Goal: Transaction & Acquisition: Subscribe to service/newsletter

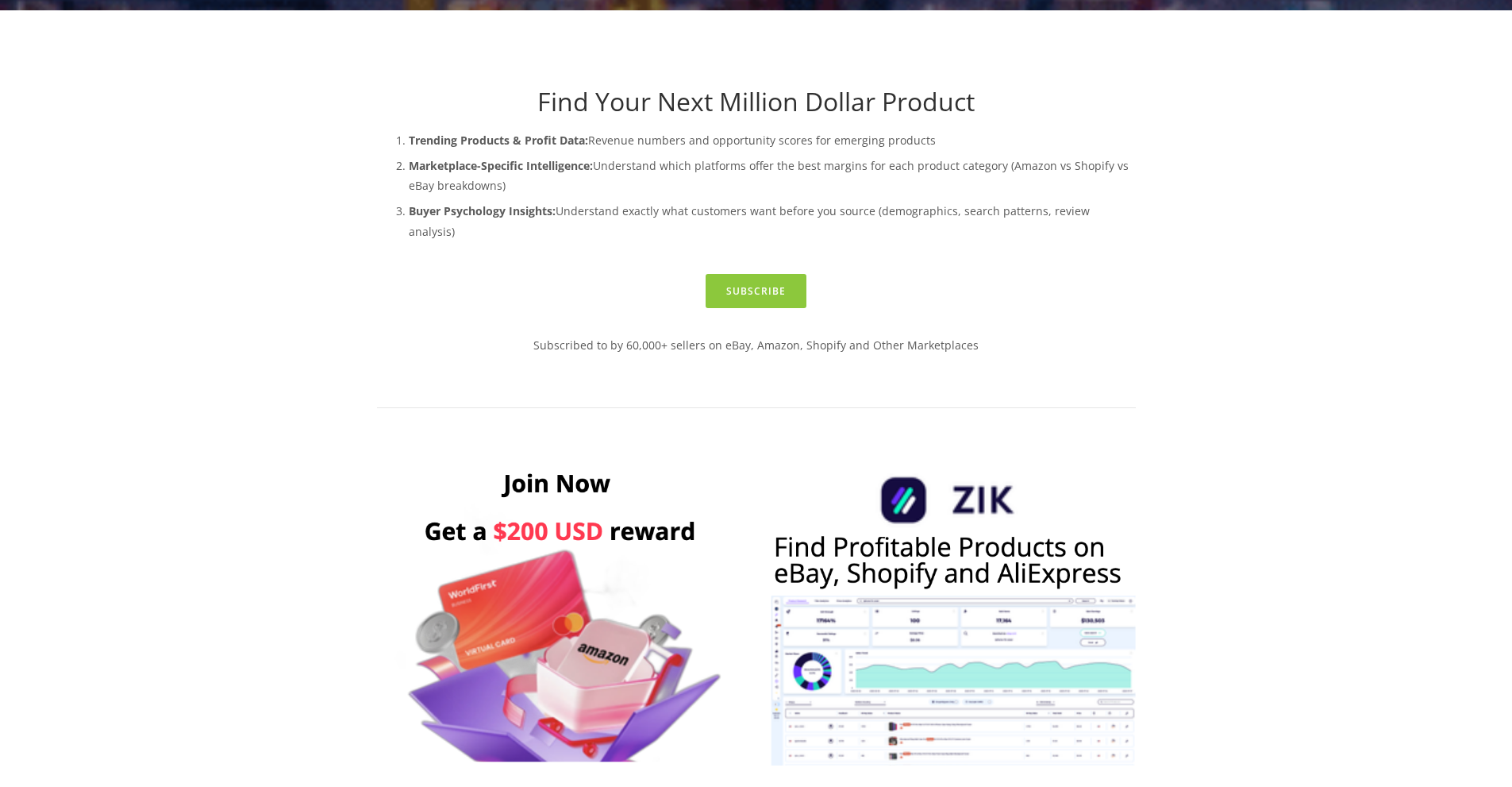
scroll to position [873, 0]
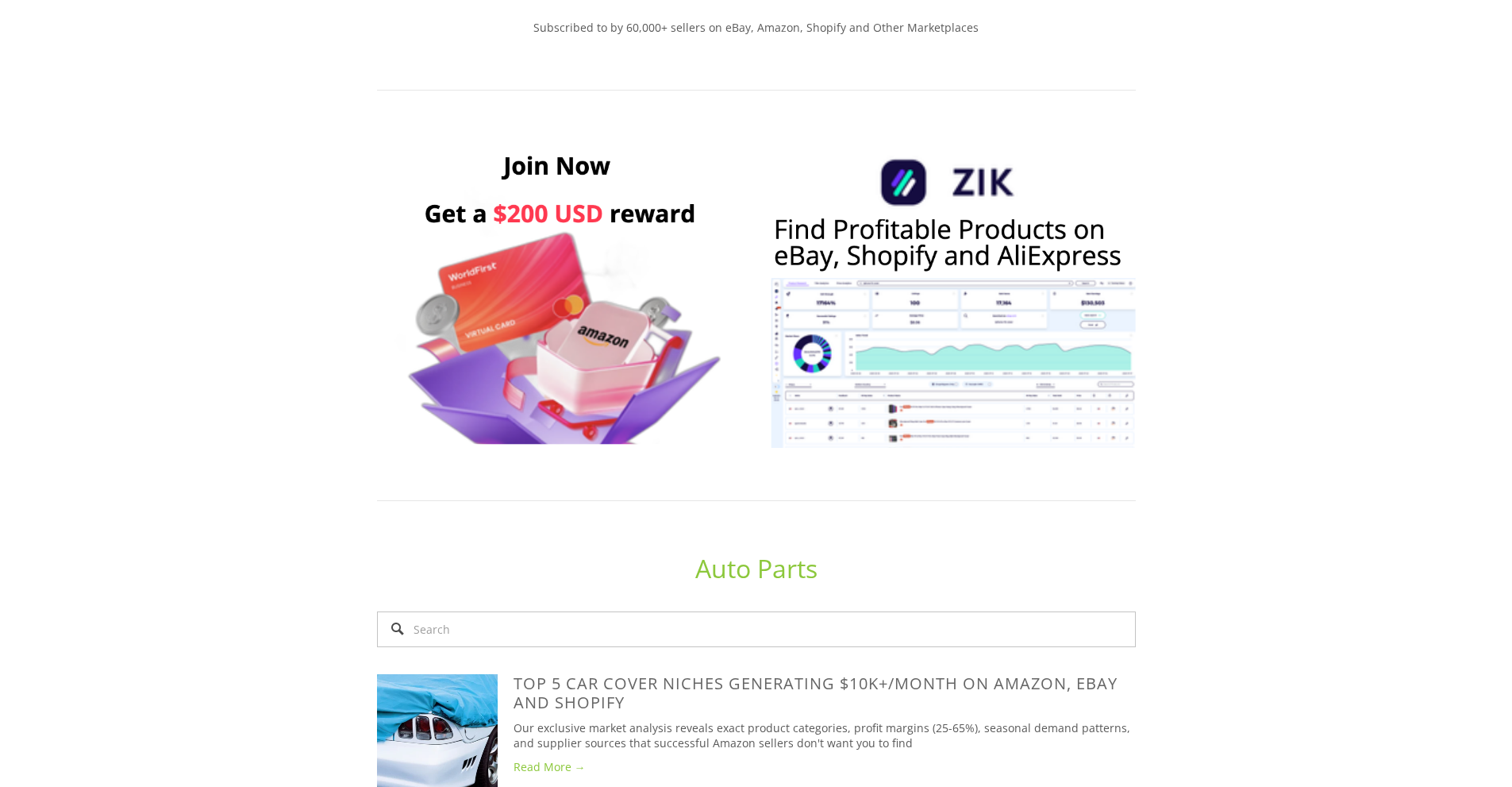
click at [578, 282] on img at bounding box center [560, 295] width 366 height 305
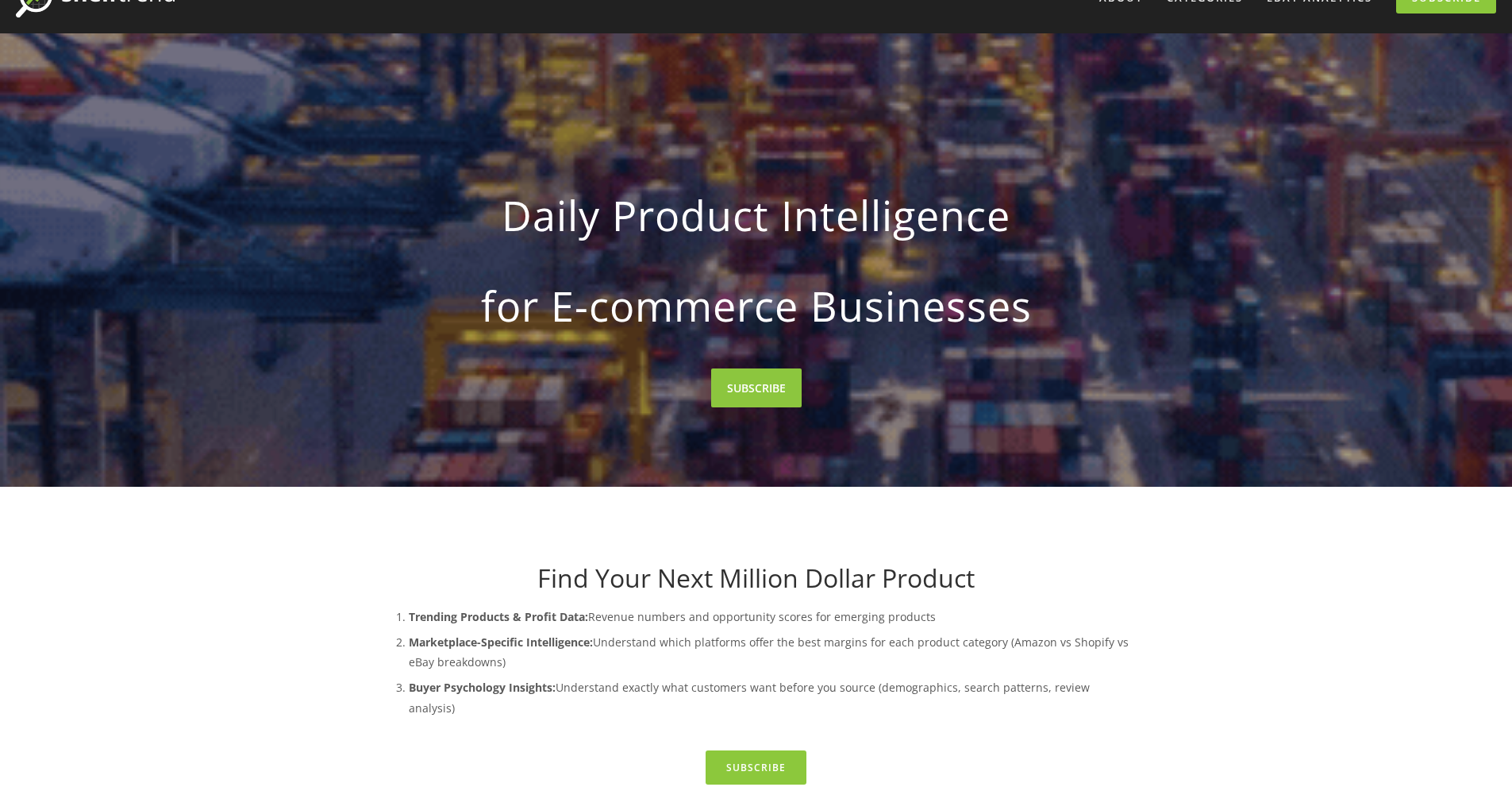
scroll to position [0, 0]
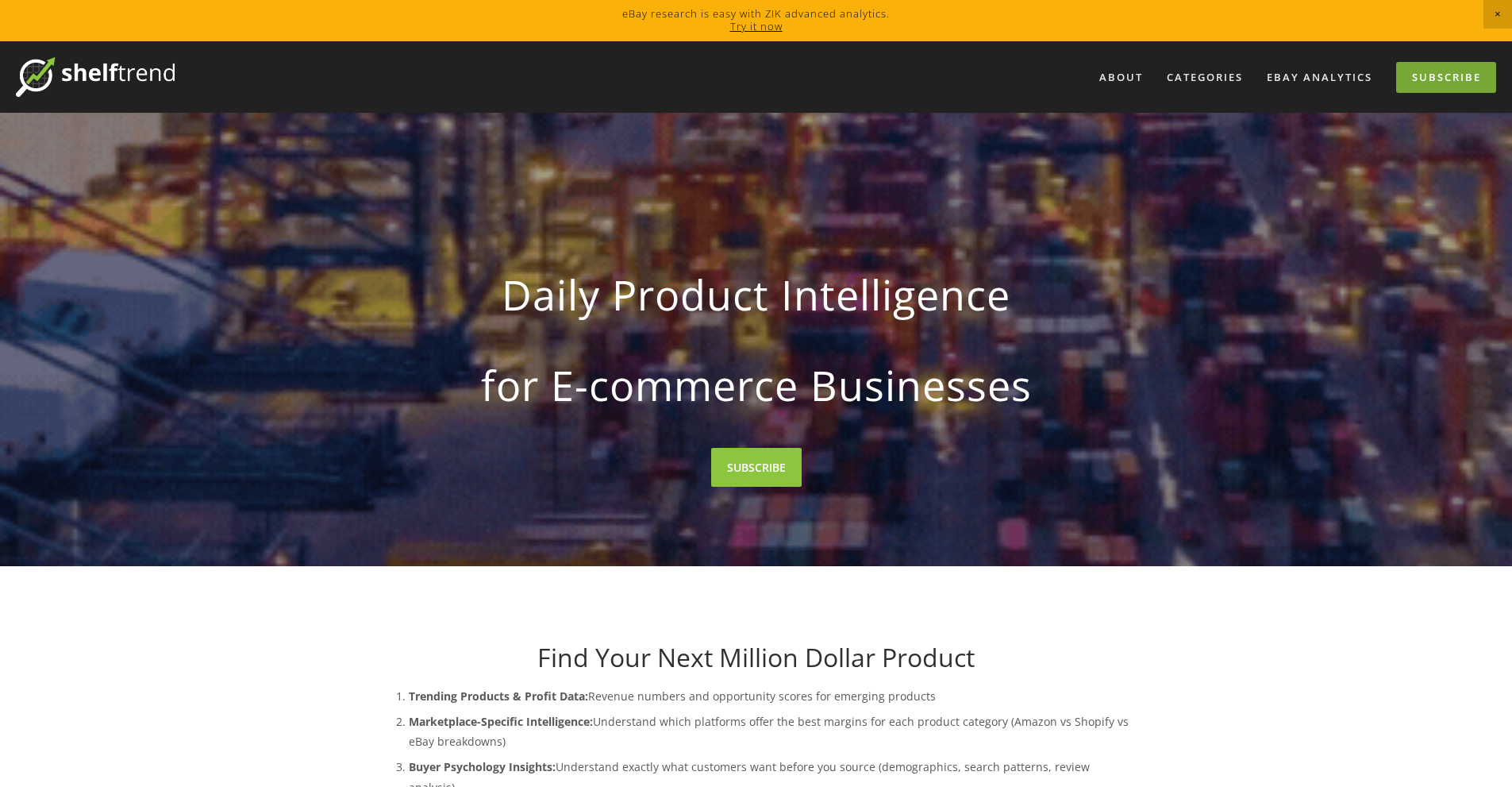
click at [1425, 78] on link "Subscribe" at bounding box center [1447, 77] width 100 height 31
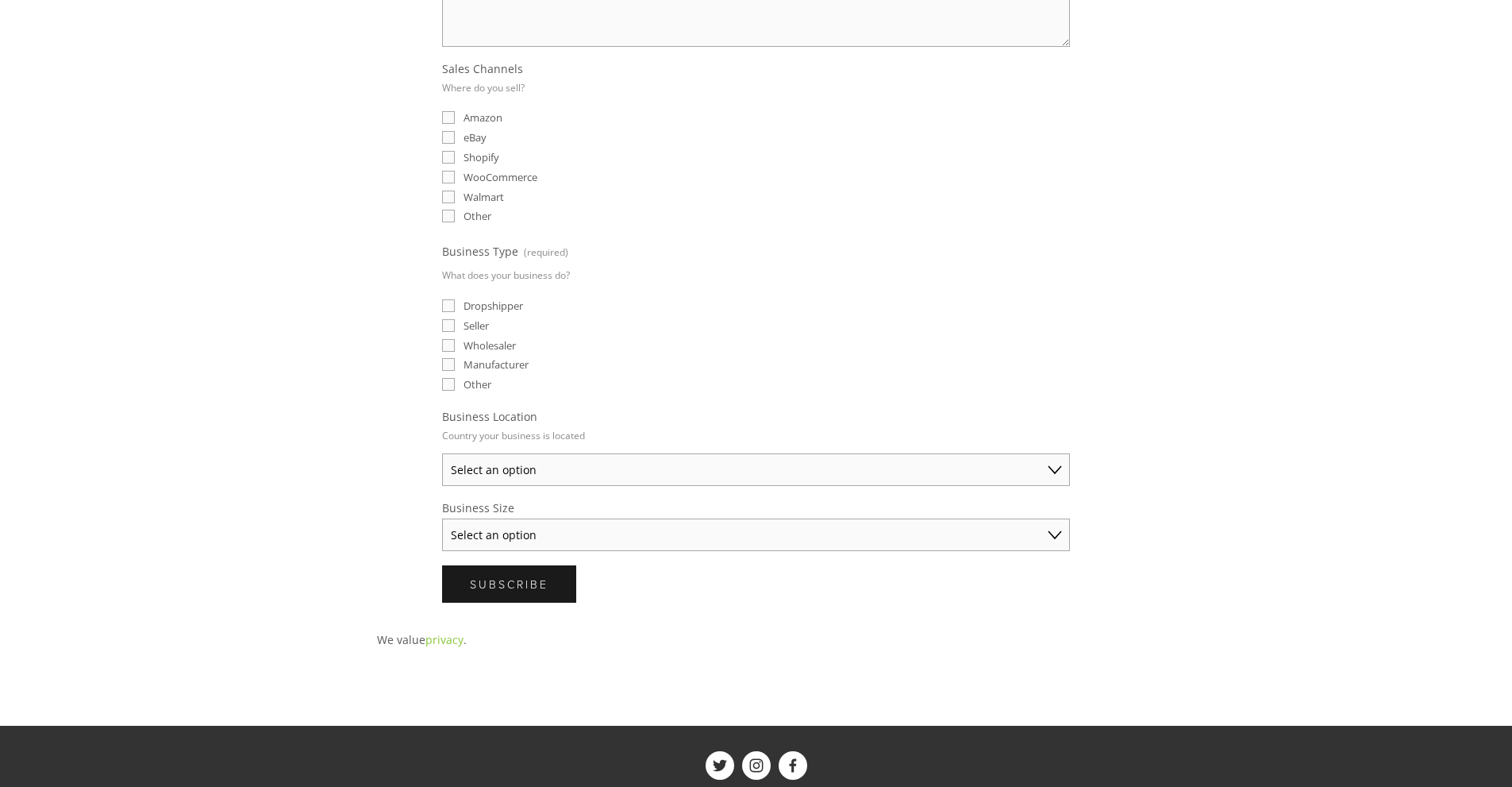
scroll to position [239, 0]
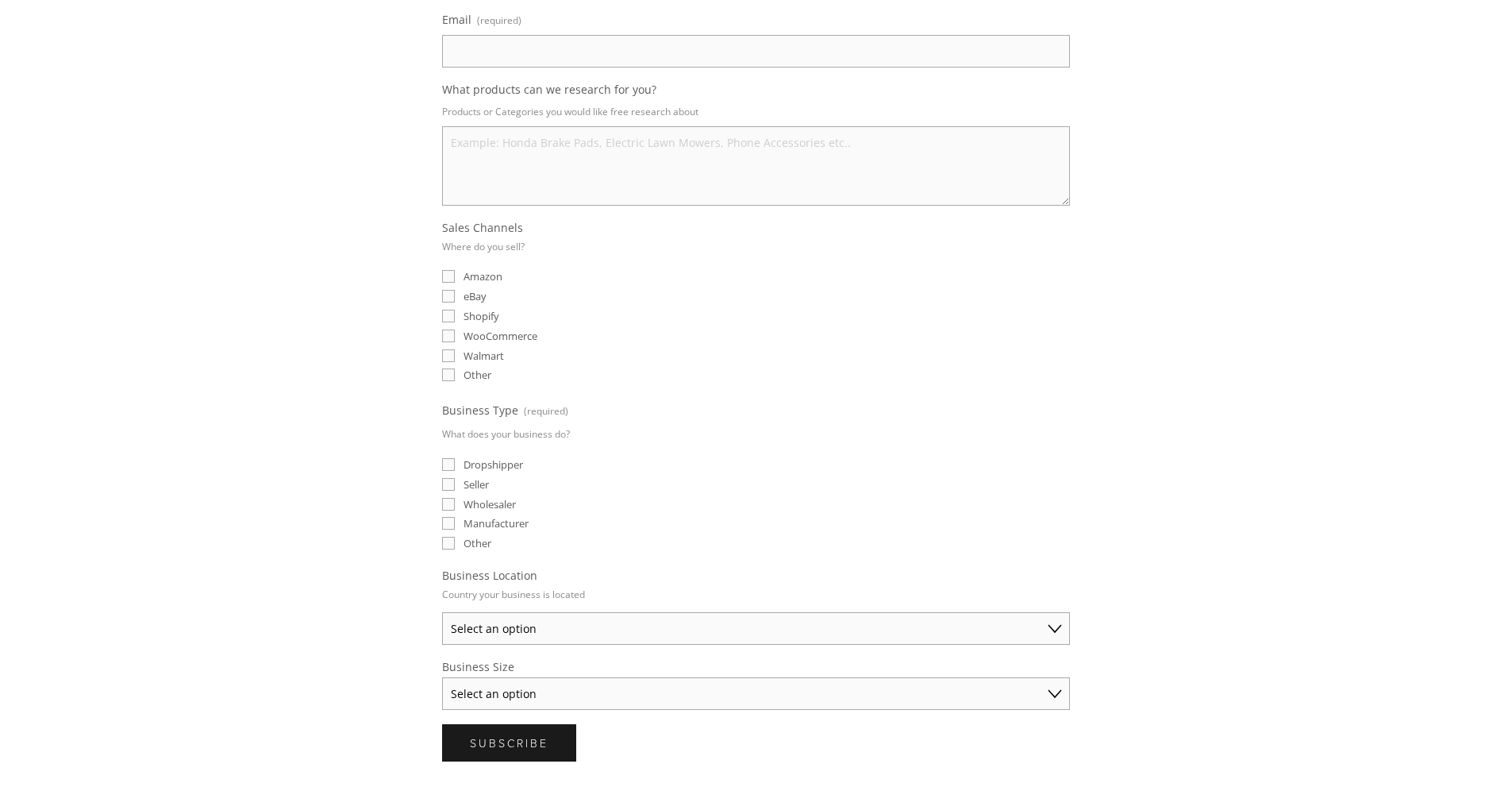
click at [456, 299] on label "eBay" at bounding box center [464, 296] width 45 height 14
click at [455, 299] on input "eBay" at bounding box center [448, 296] width 12 height 12
checkbox input "true"
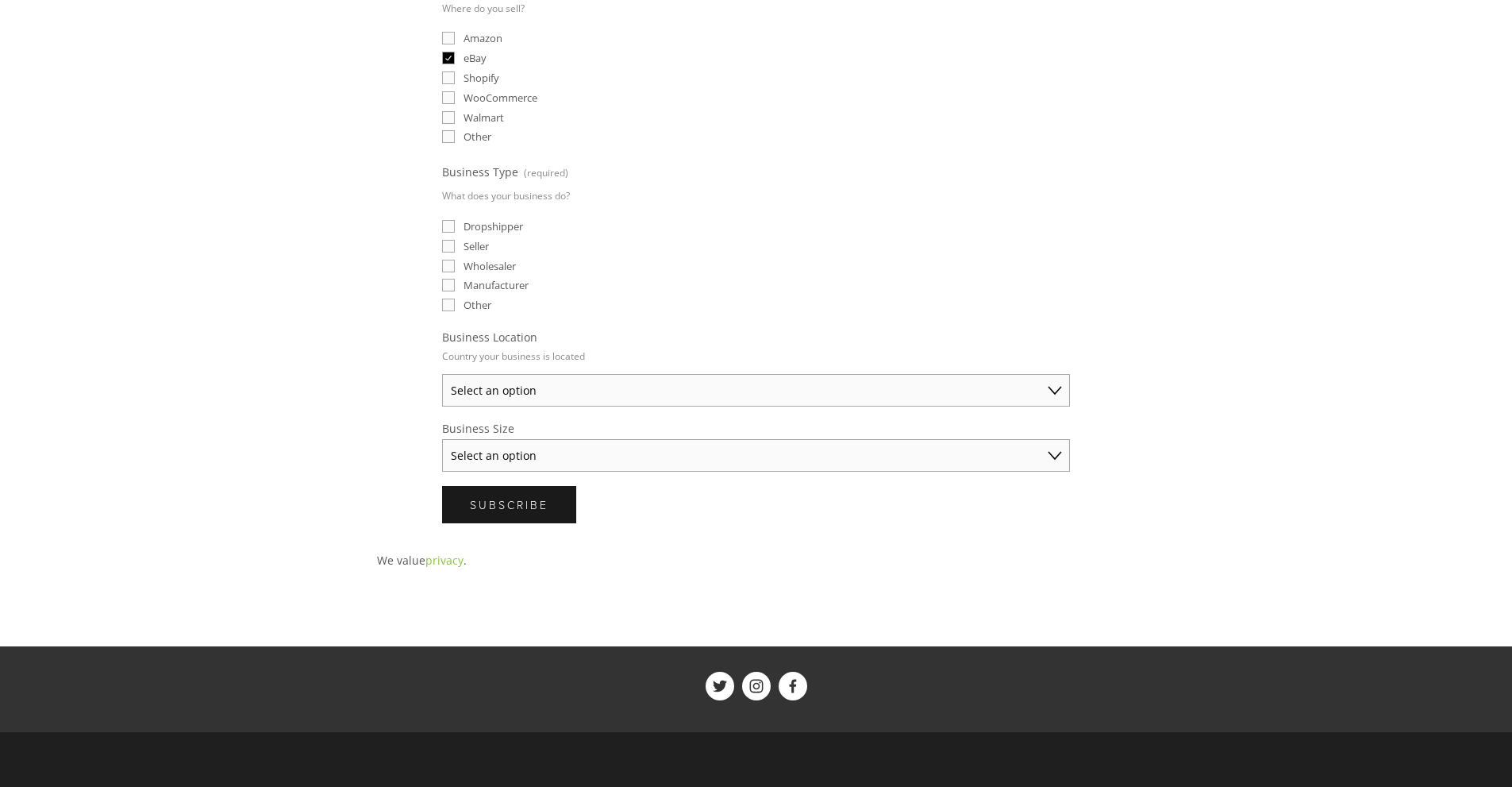
scroll to position [0, 0]
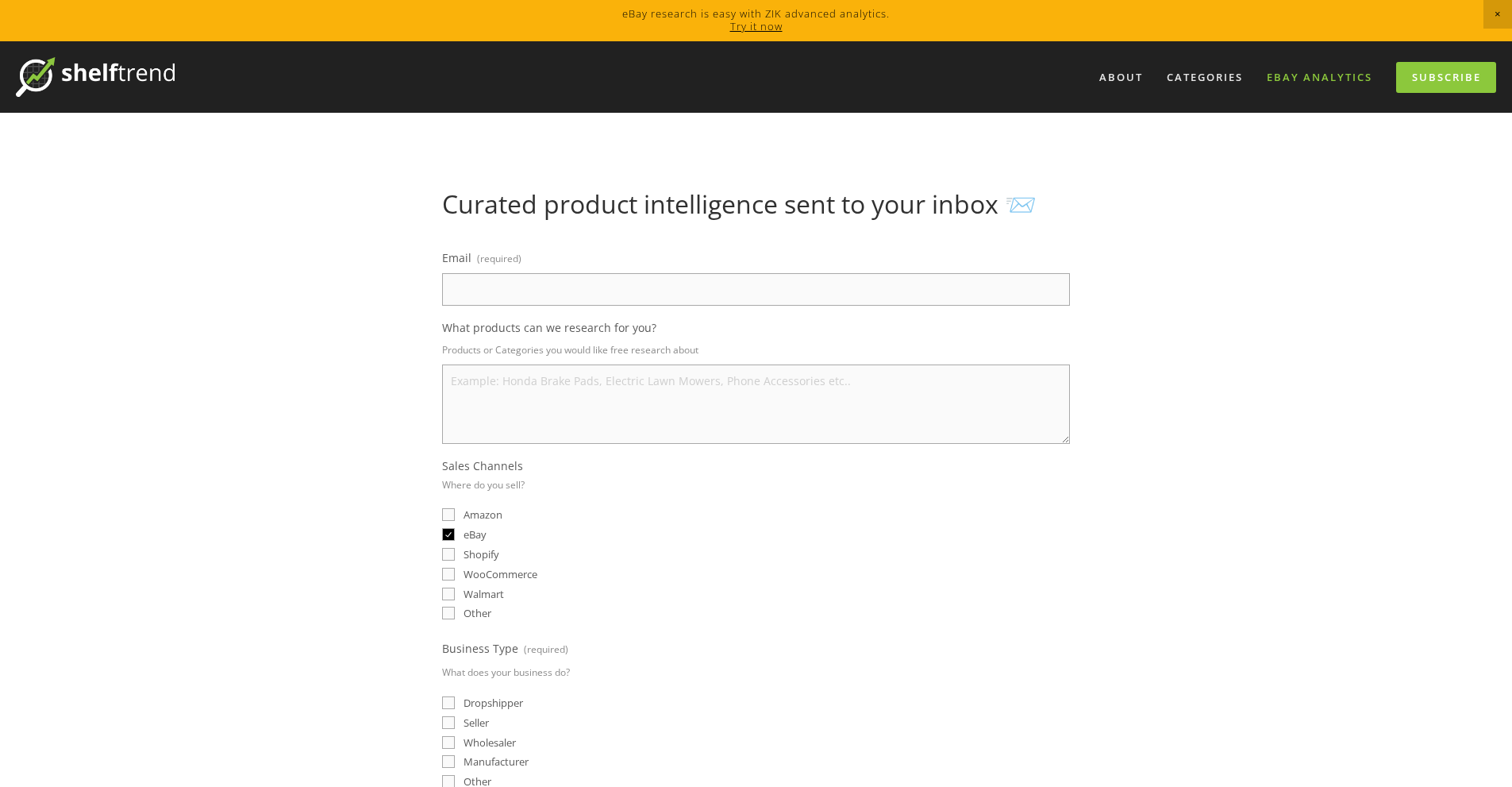
click at [1295, 79] on link "eBay Analytics" at bounding box center [1319, 77] width 126 height 26
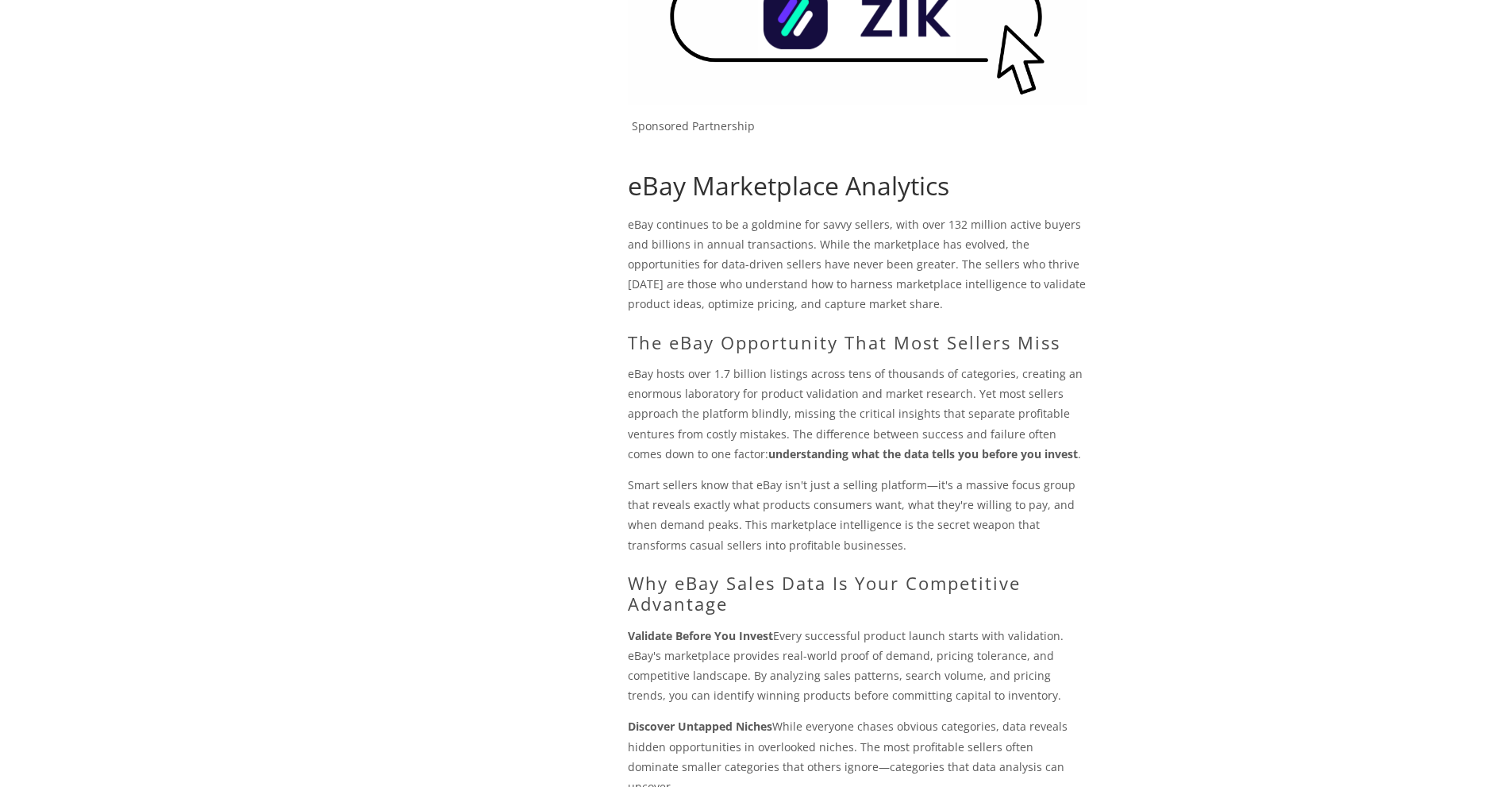
scroll to position [1112, 0]
